Goal: Find specific page/section: Find specific page/section

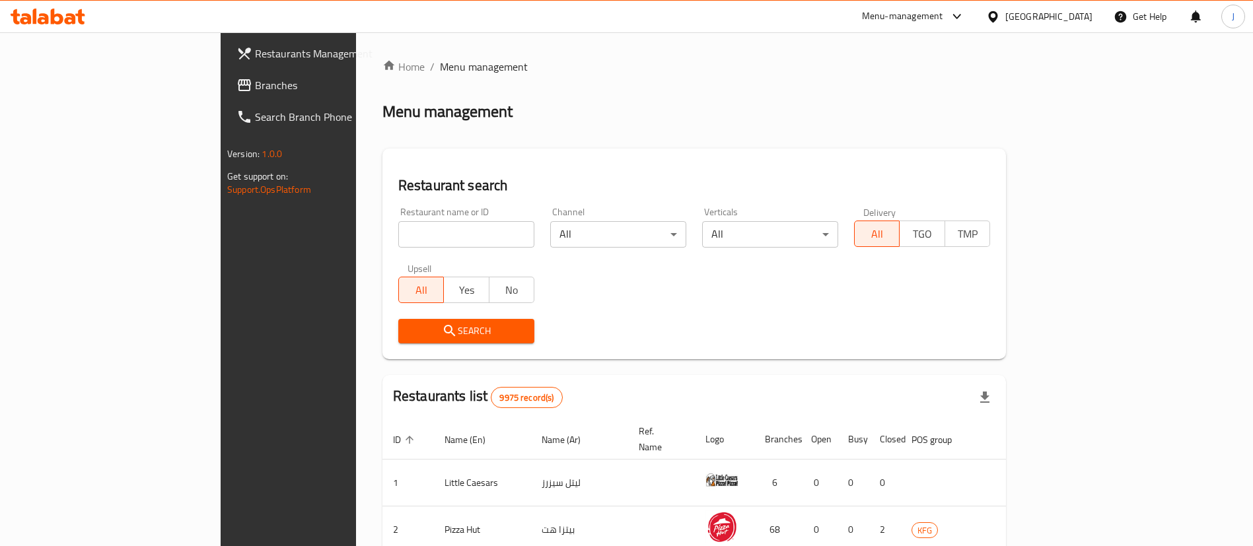
drag, startPoint x: 1084, startPoint y: 18, endPoint x: 1074, endPoint y: 24, distance: 11.9
click at [1083, 18] on div "Kuwait" at bounding box center [1048, 16] width 87 height 15
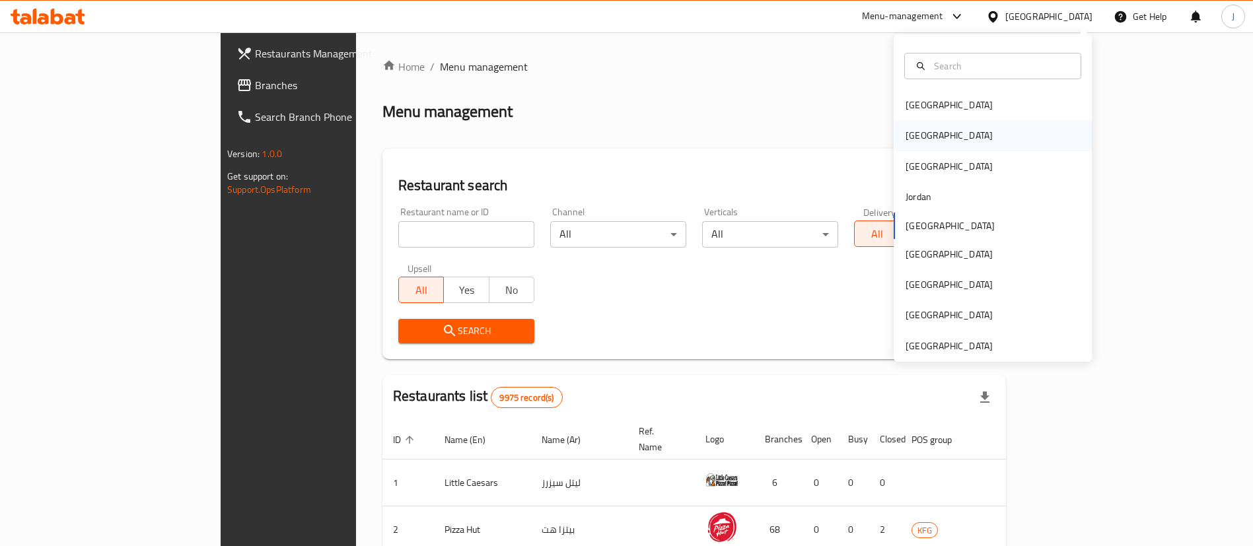
click at [913, 139] on div "[GEOGRAPHIC_DATA]" at bounding box center [949, 135] width 108 height 30
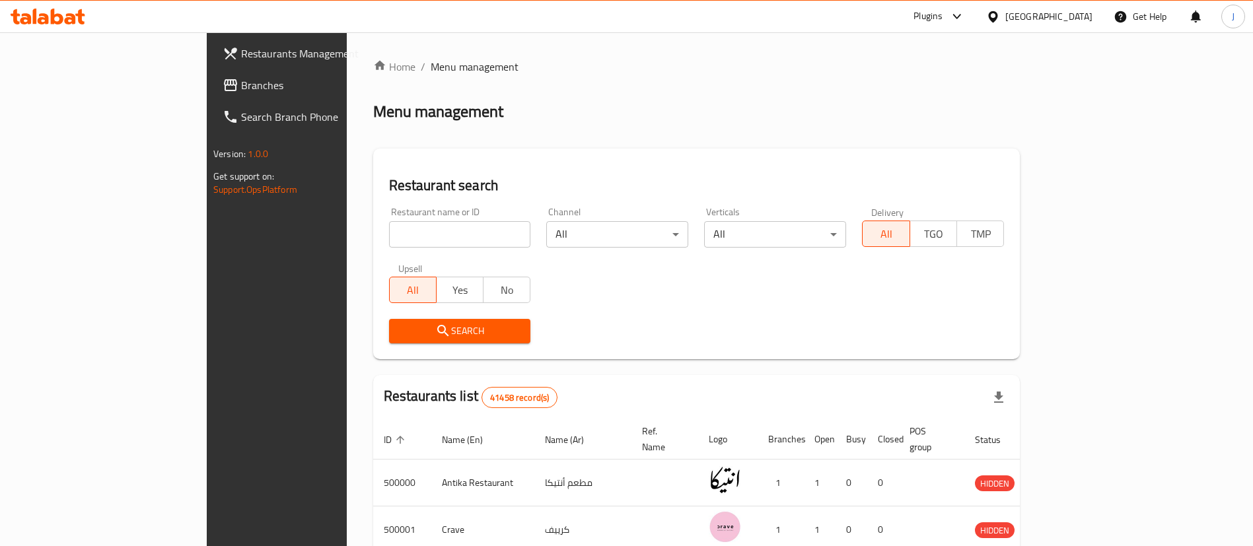
click at [389, 229] on input "search" at bounding box center [460, 234] width 142 height 26
paste input "Burger Kin"
type input "Burger Kin"
click button "Search" at bounding box center [460, 331] width 142 height 24
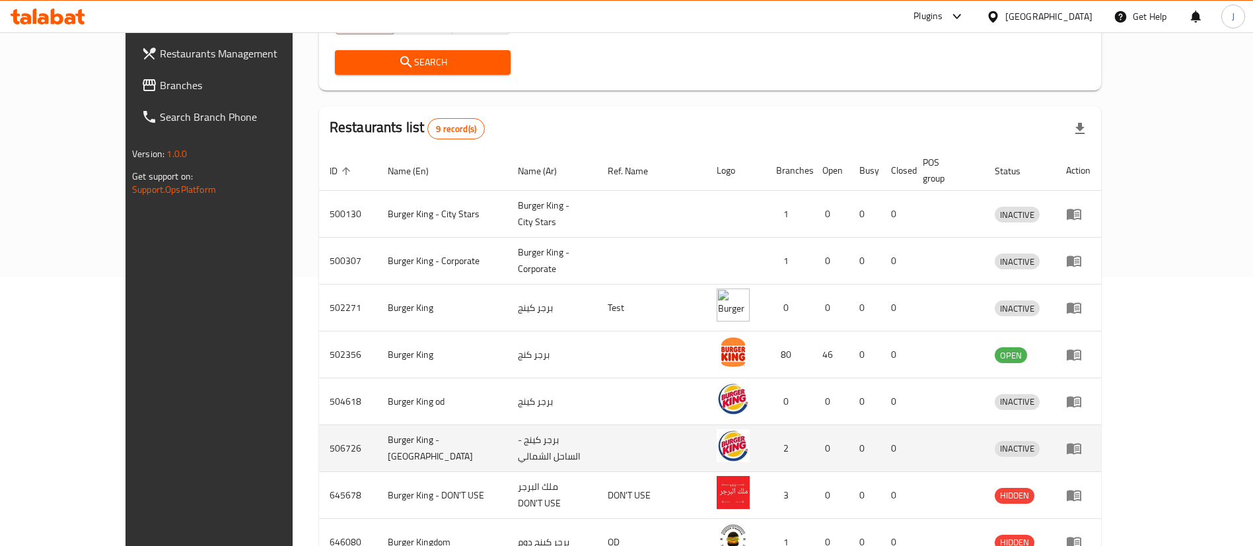
scroll to position [392, 0]
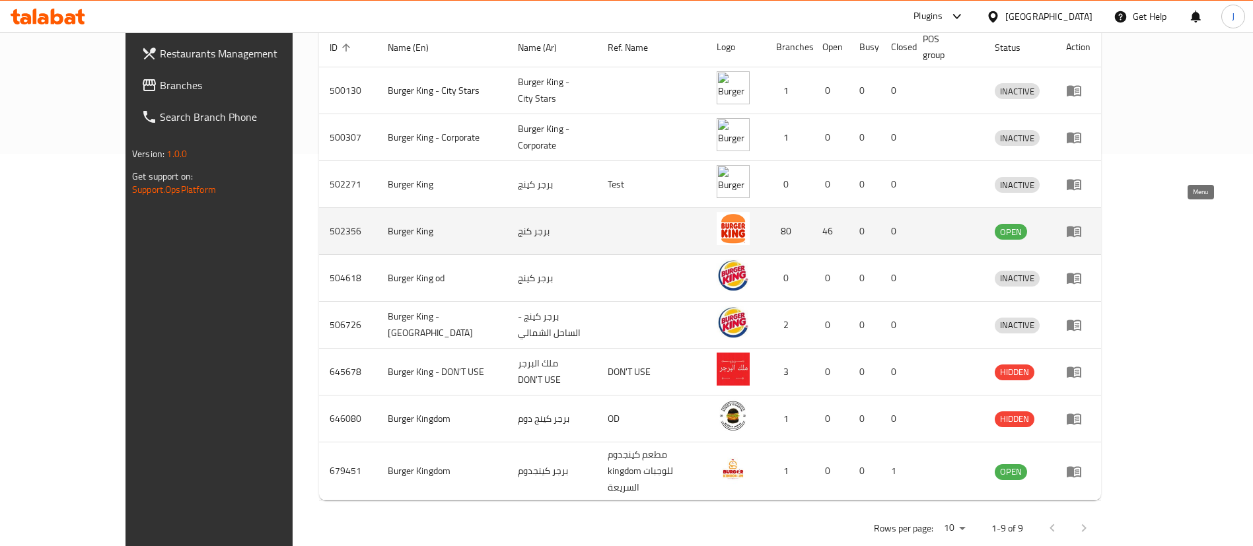
click at [1082, 223] on icon "enhanced table" at bounding box center [1074, 231] width 16 height 16
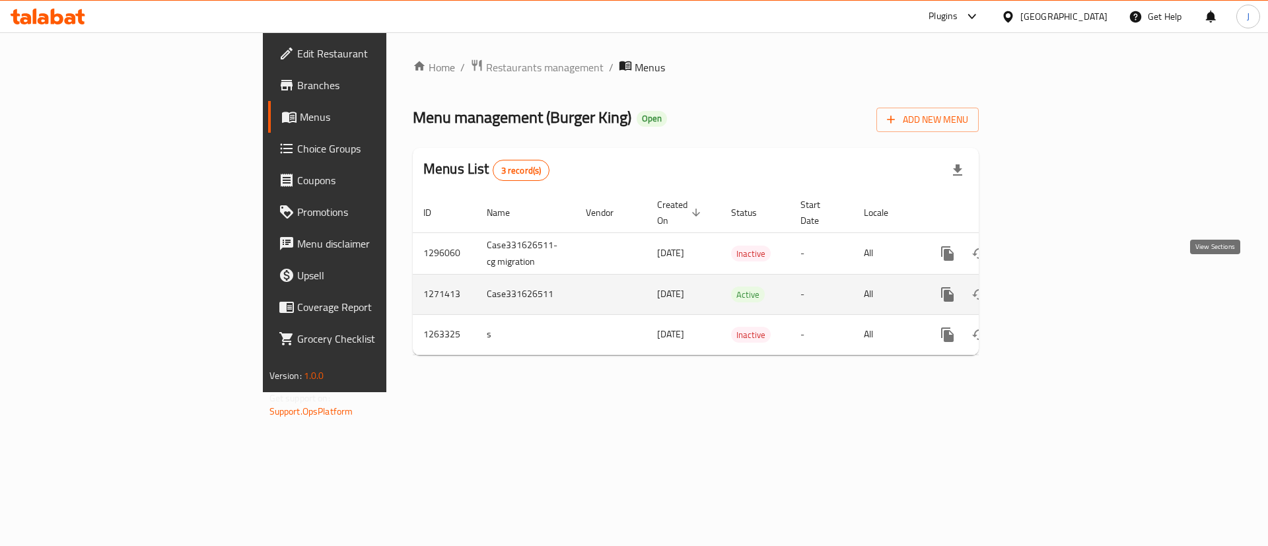
click at [1051, 287] on icon "enhanced table" at bounding box center [1043, 295] width 16 height 16
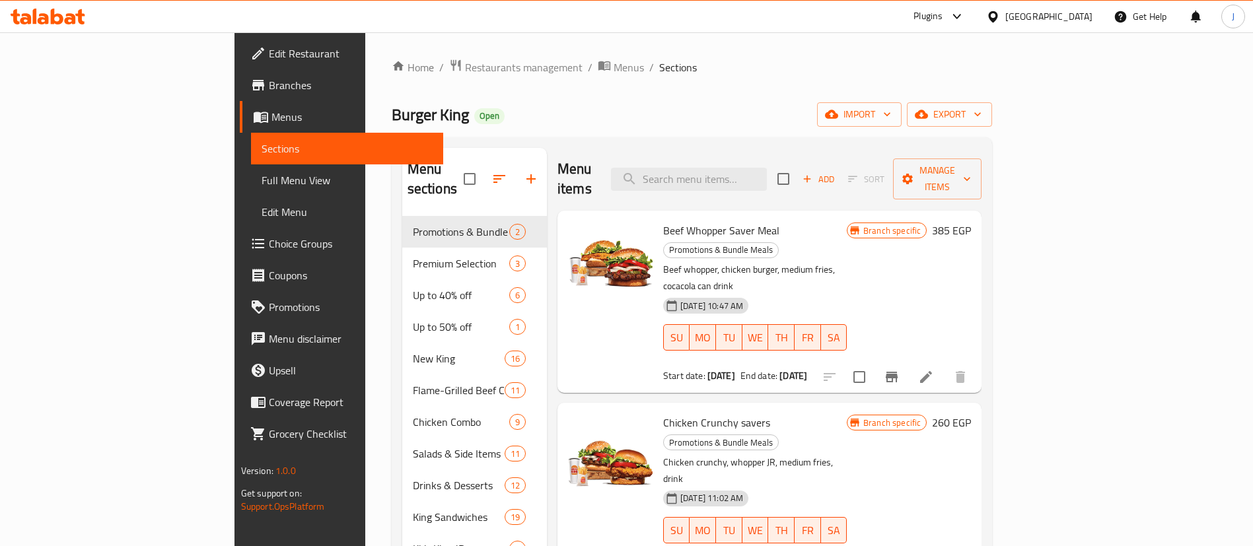
click at [727, 108] on div "Burger King Open import export" at bounding box center [692, 114] width 601 height 24
click at [767, 168] on input "search" at bounding box center [689, 179] width 156 height 23
paste input "meals"
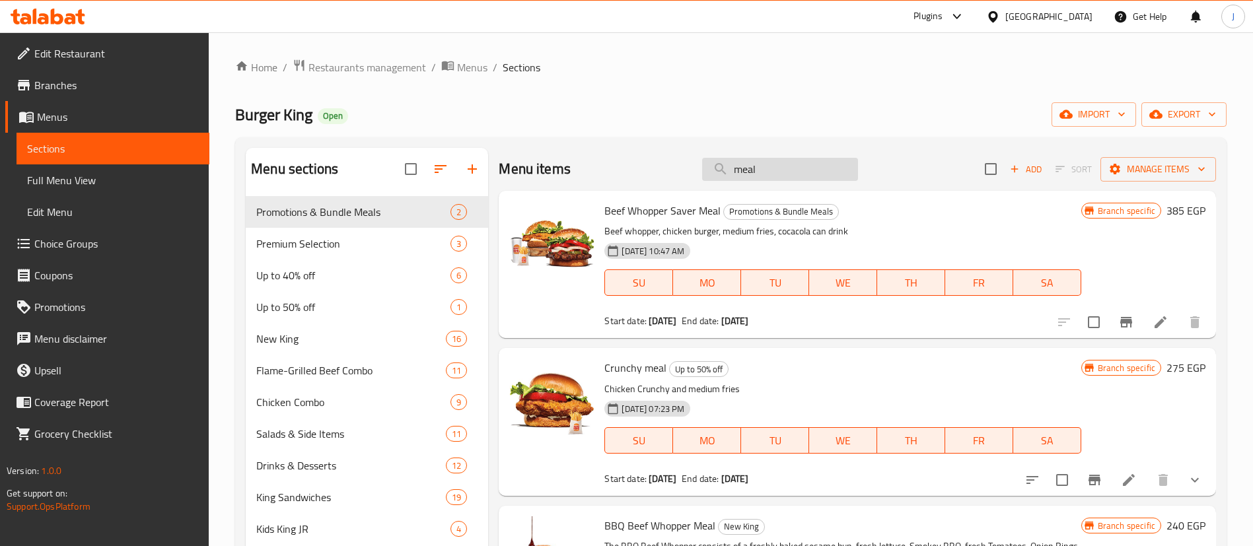
click at [769, 168] on input "meal" at bounding box center [780, 169] width 156 height 23
click at [765, 174] on input "meal" at bounding box center [780, 169] width 156 height 23
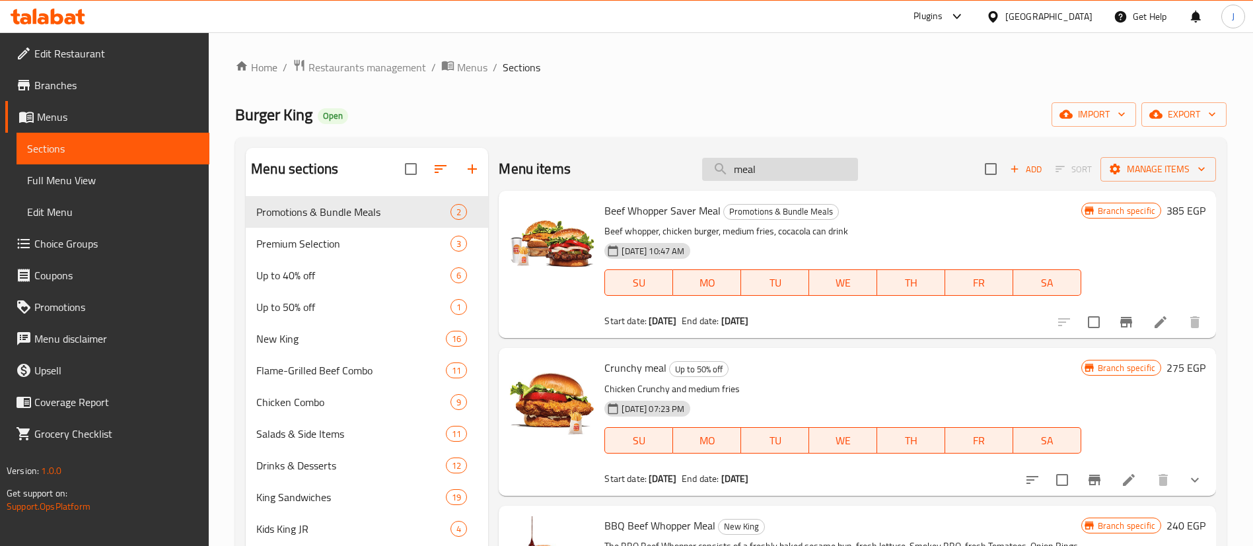
paste input "Beef Swiss Mushroom Single"
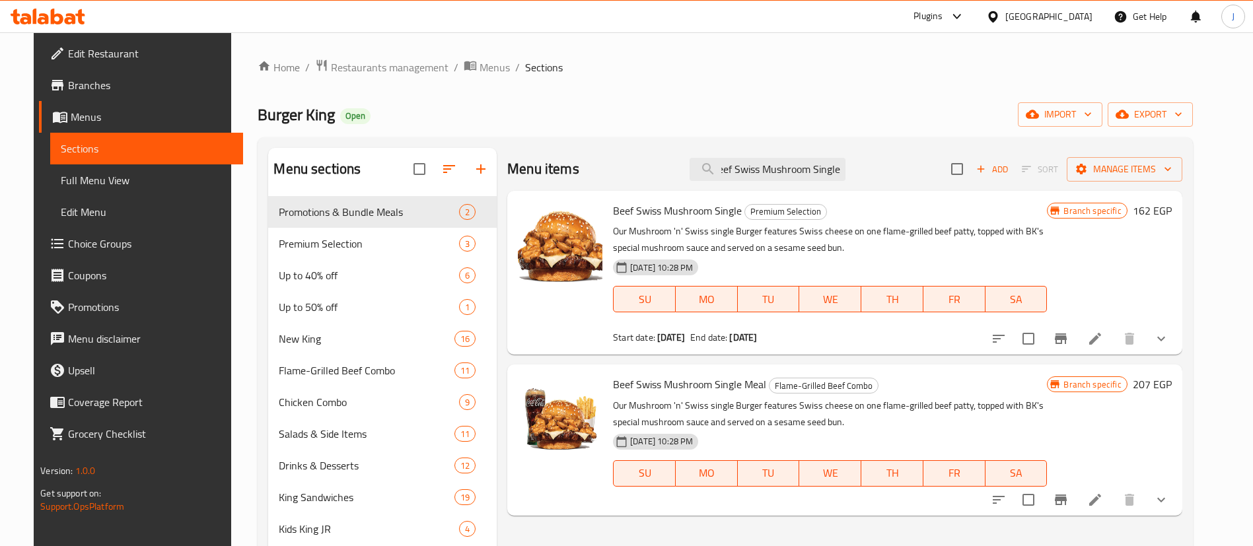
type input "Beef Swiss Mushroom Single"
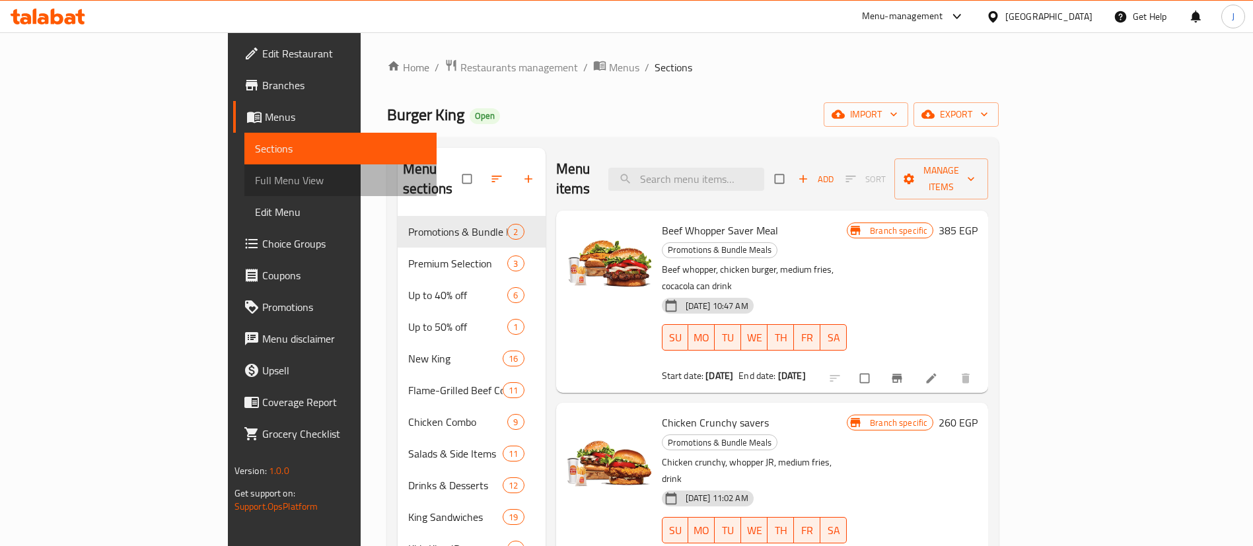
click at [255, 182] on span "Full Menu View" at bounding box center [341, 180] width 172 height 16
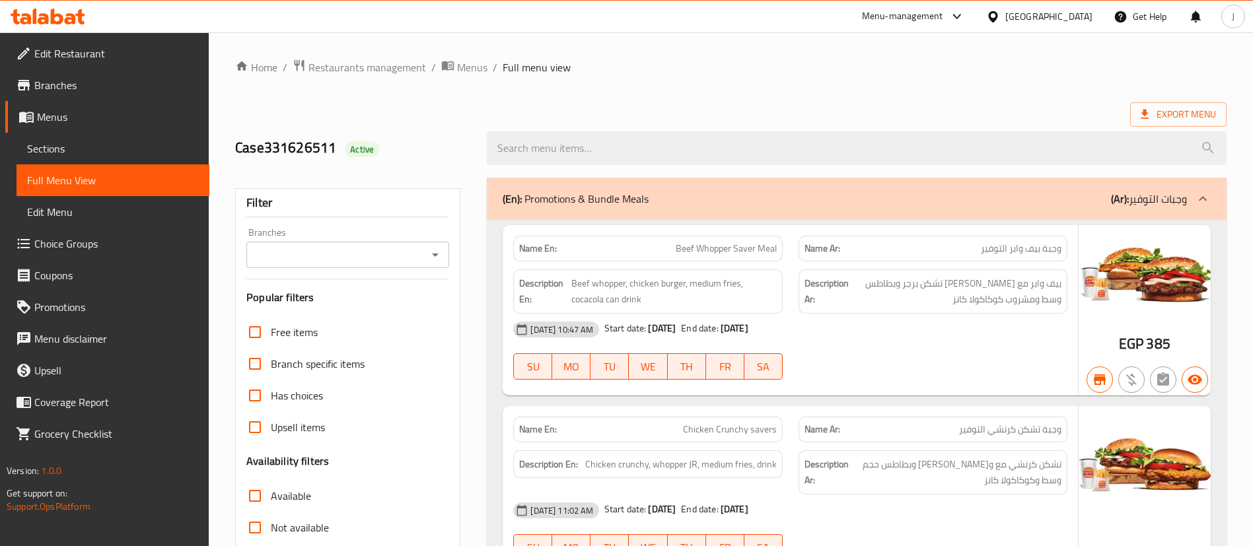
click at [432, 256] on icon "Open" at bounding box center [435, 255] width 16 height 16
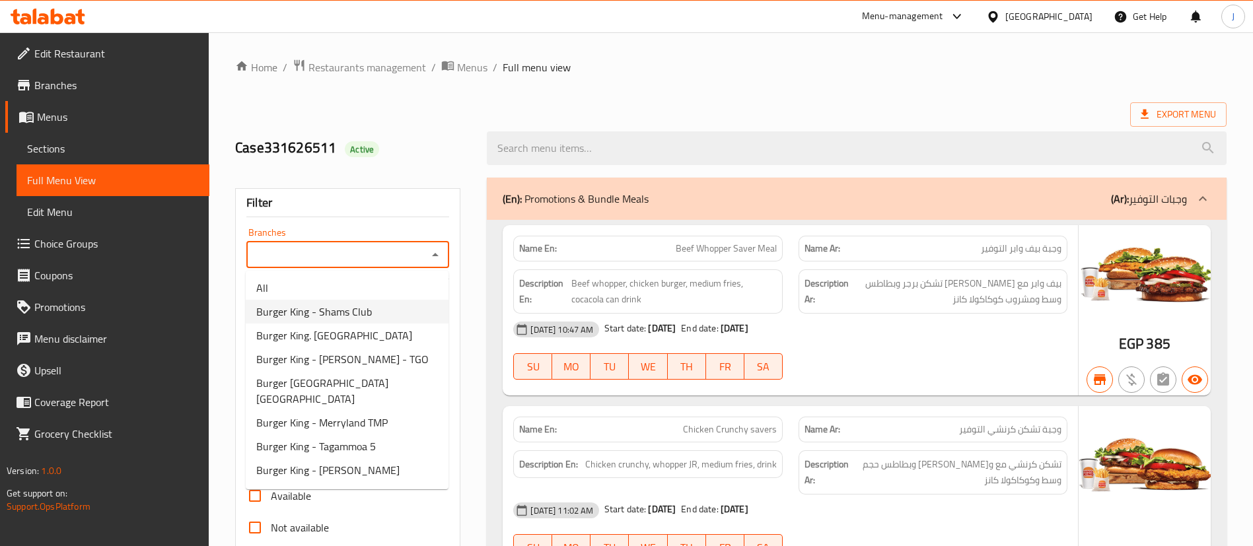
click at [367, 313] on span "Burger King - Shams Club" at bounding box center [314, 312] width 116 height 16
type input "Burger King - Shams Club"
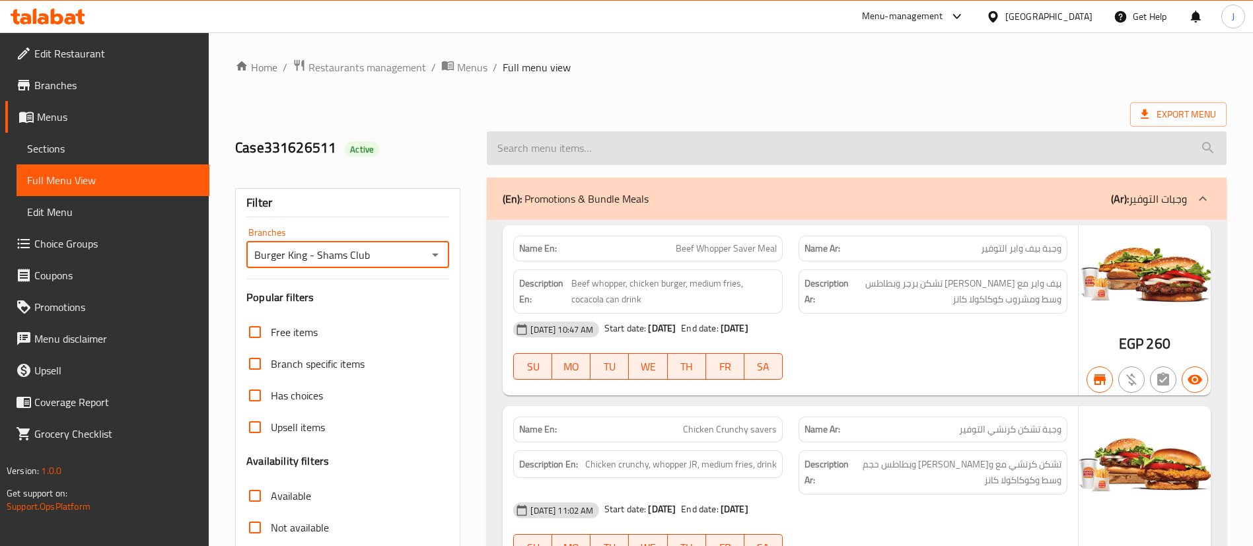
click at [659, 142] on input "search" at bounding box center [857, 148] width 740 height 34
paste input "meal"
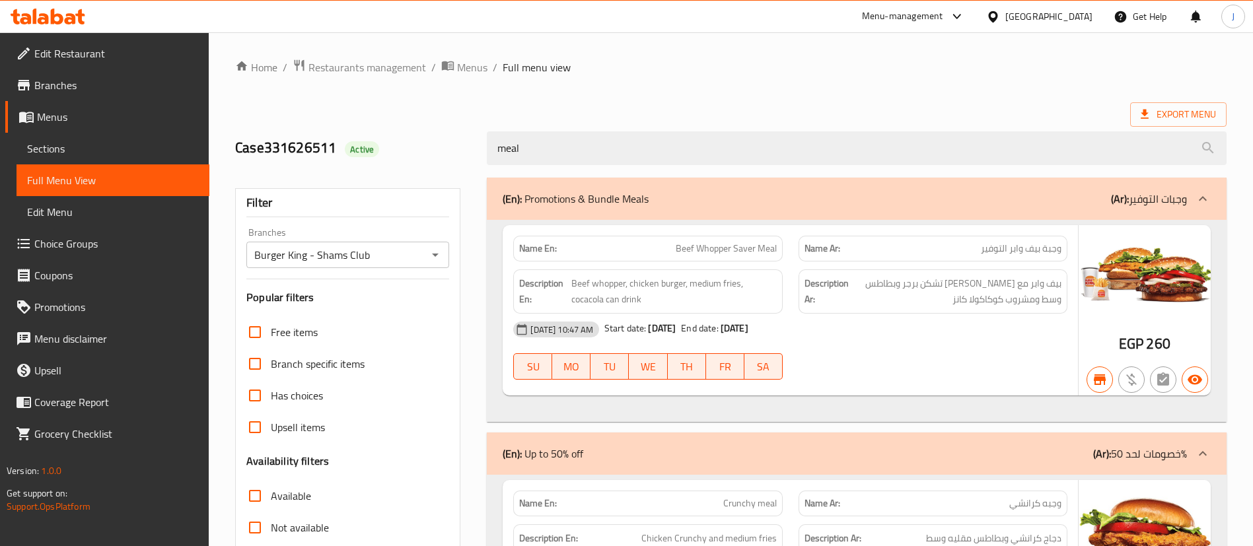
type input "meal"
click at [684, 201] on div "(En): Promotions & Bundle Meals (Ar): وجبات التوفير" at bounding box center [845, 199] width 684 height 16
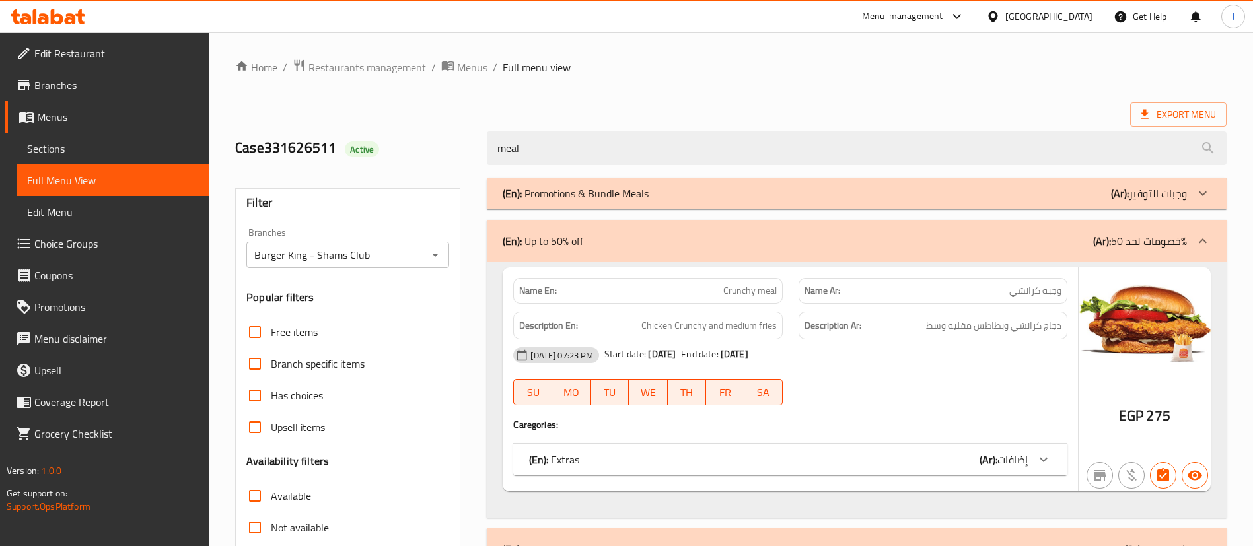
click at [659, 234] on div "(En): Up to 50% off (Ar): خصومات لحد 50%" at bounding box center [845, 241] width 684 height 16
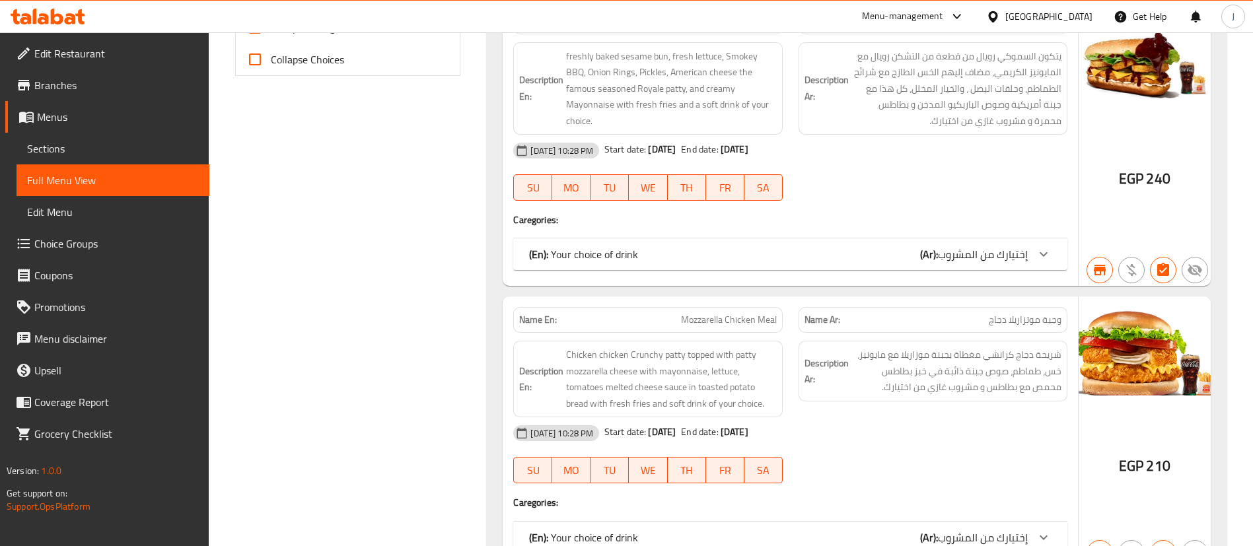
scroll to position [495, 0]
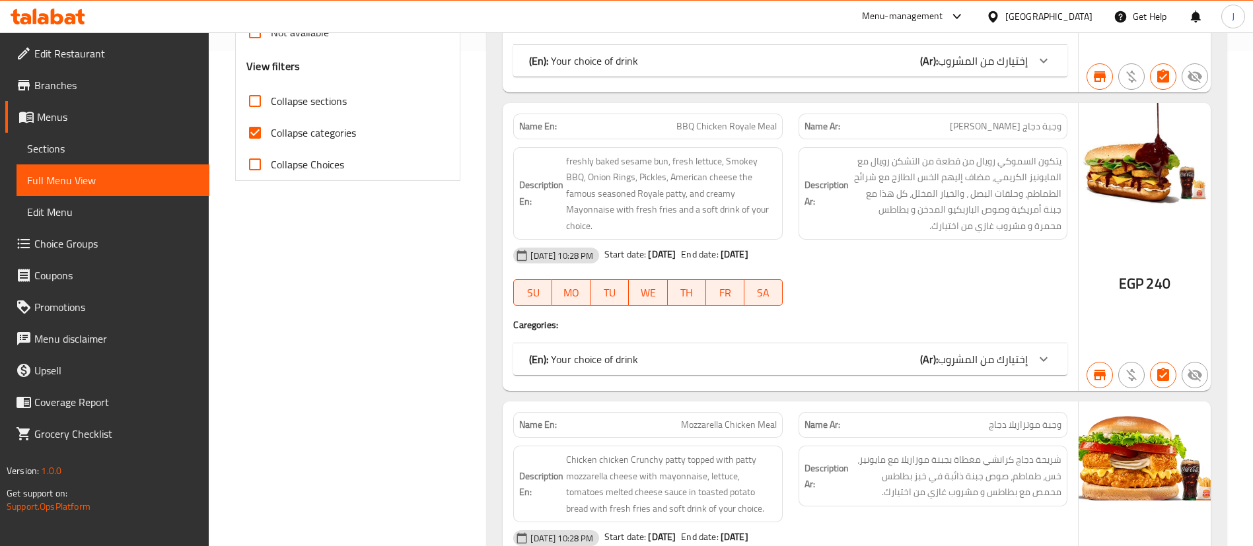
click at [256, 139] on input "Collapse categories" at bounding box center [255, 133] width 32 height 32
checkbox input "false"
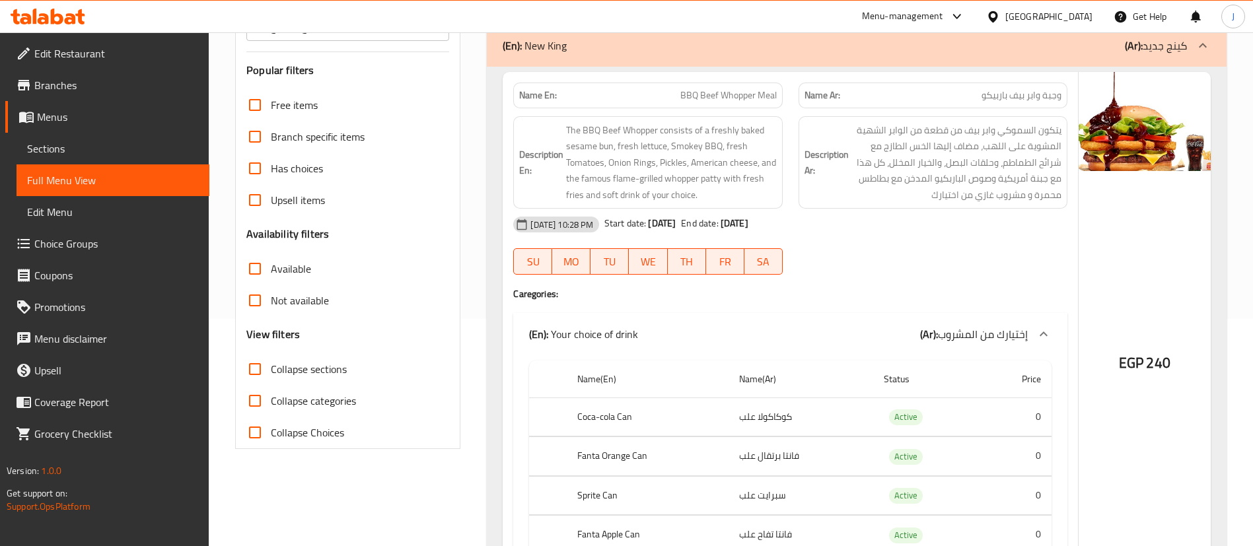
scroll to position [0, 0]
